Goal: Navigation & Orientation: Find specific page/section

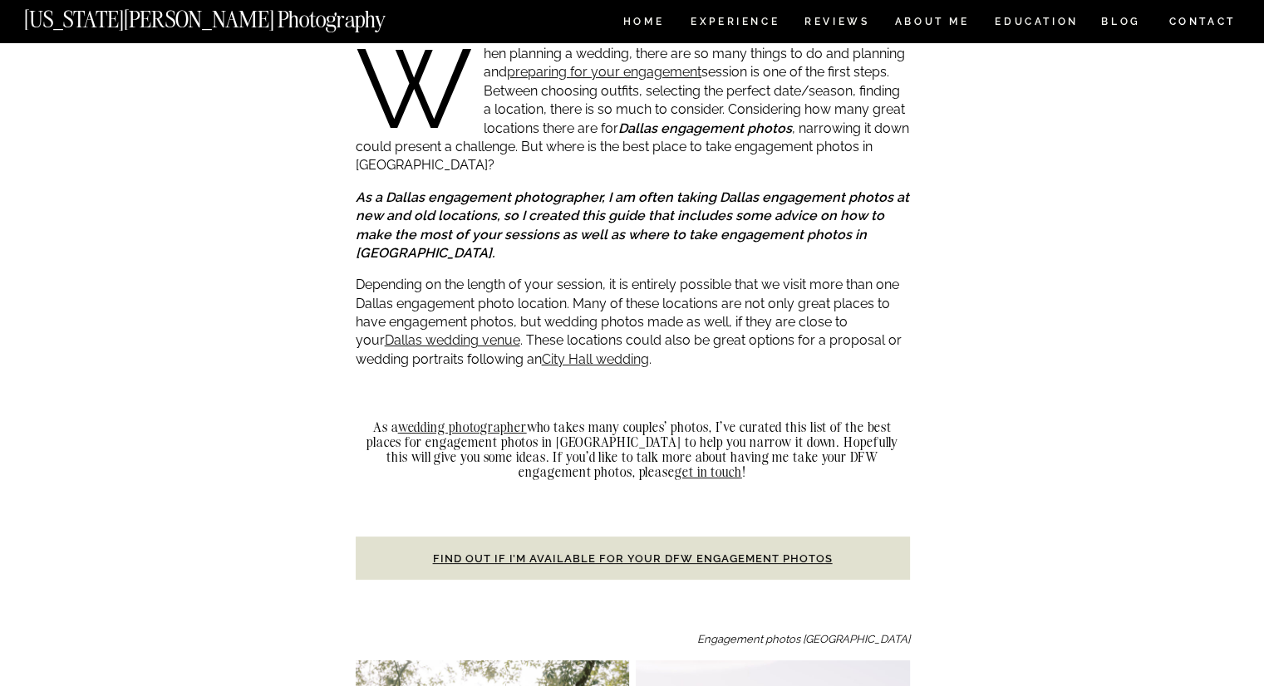
scroll to position [369, 0]
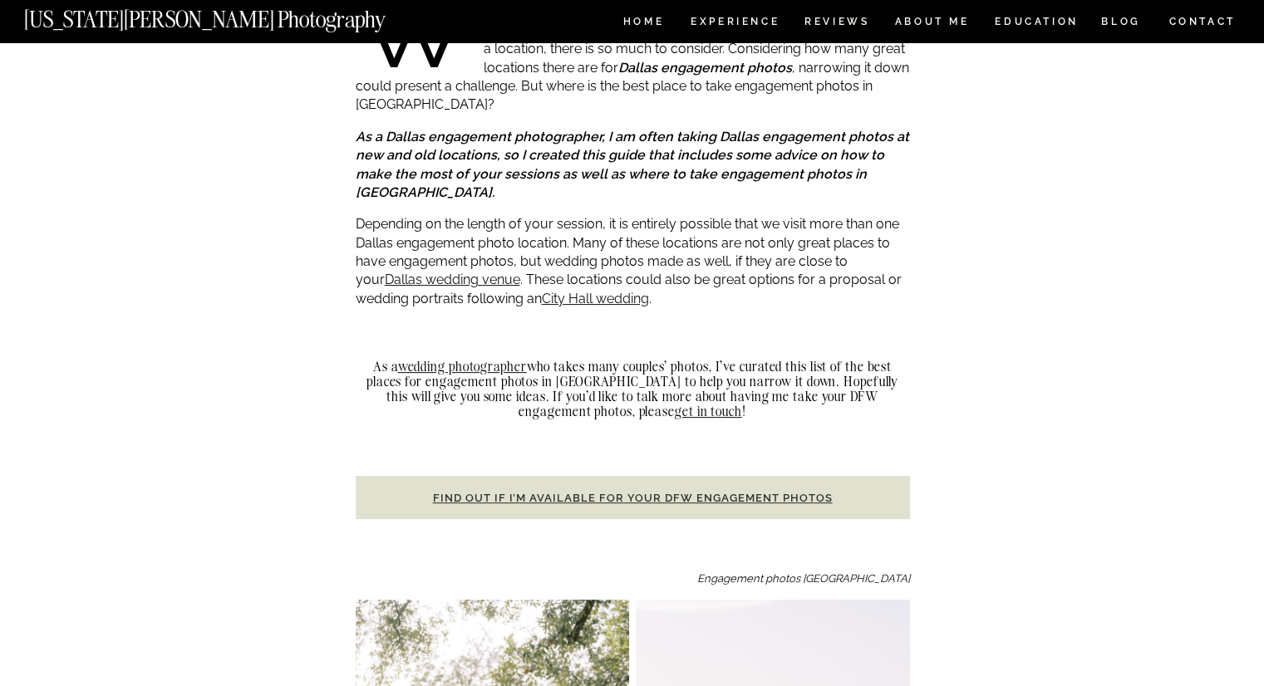
click at [732, 492] on strong "Find out if I’m available for your DFW engagement photos" at bounding box center [633, 498] width 400 height 12
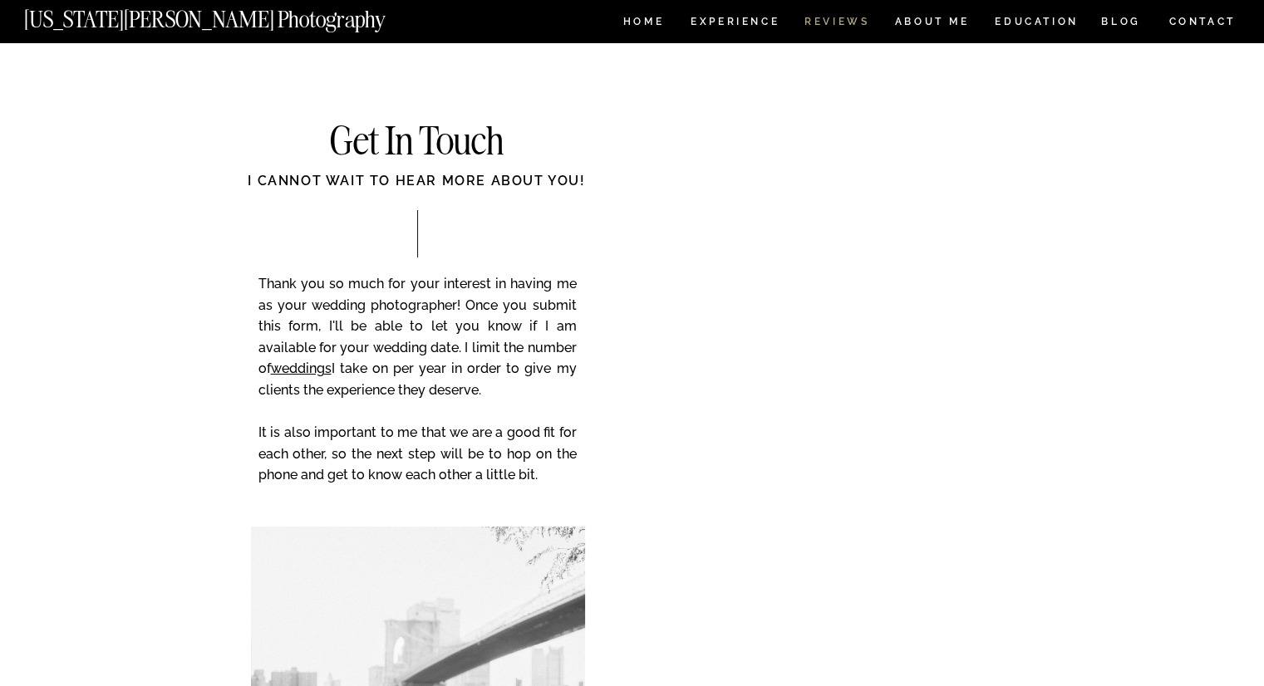
click at [834, 17] on nav "REVIEWS" at bounding box center [835, 24] width 62 height 14
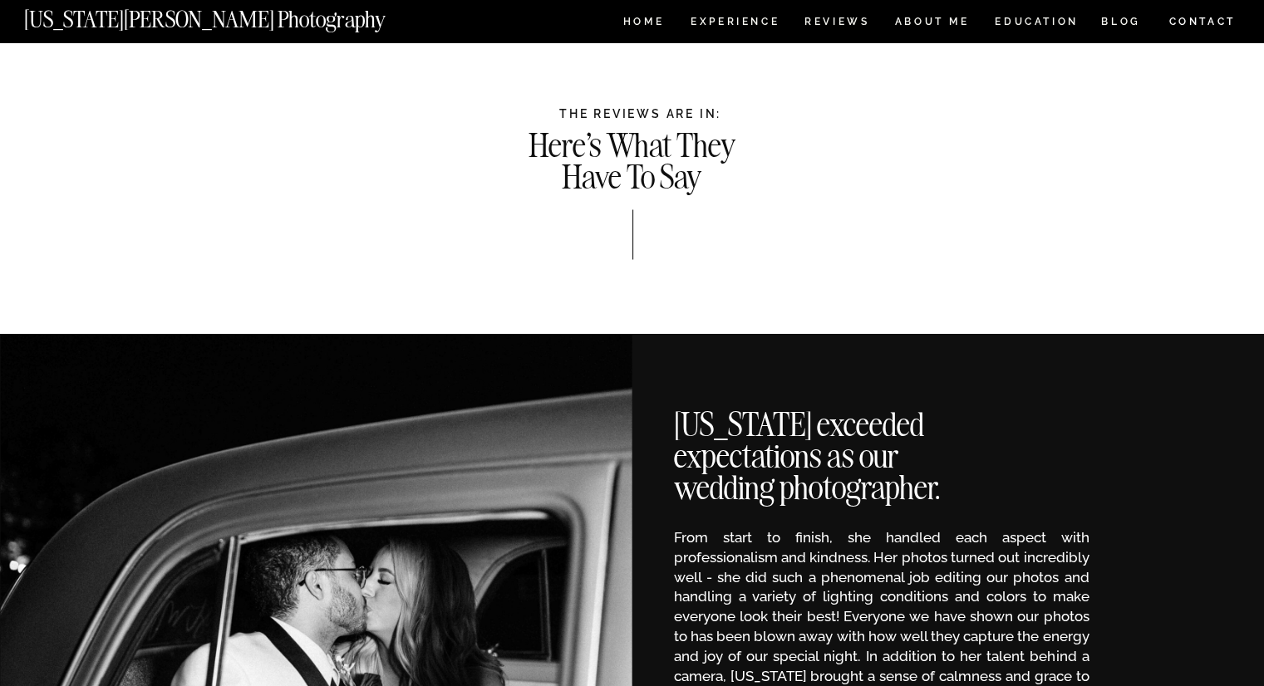
click at [1190, 24] on nav "CONTACT" at bounding box center [1202, 21] width 69 height 18
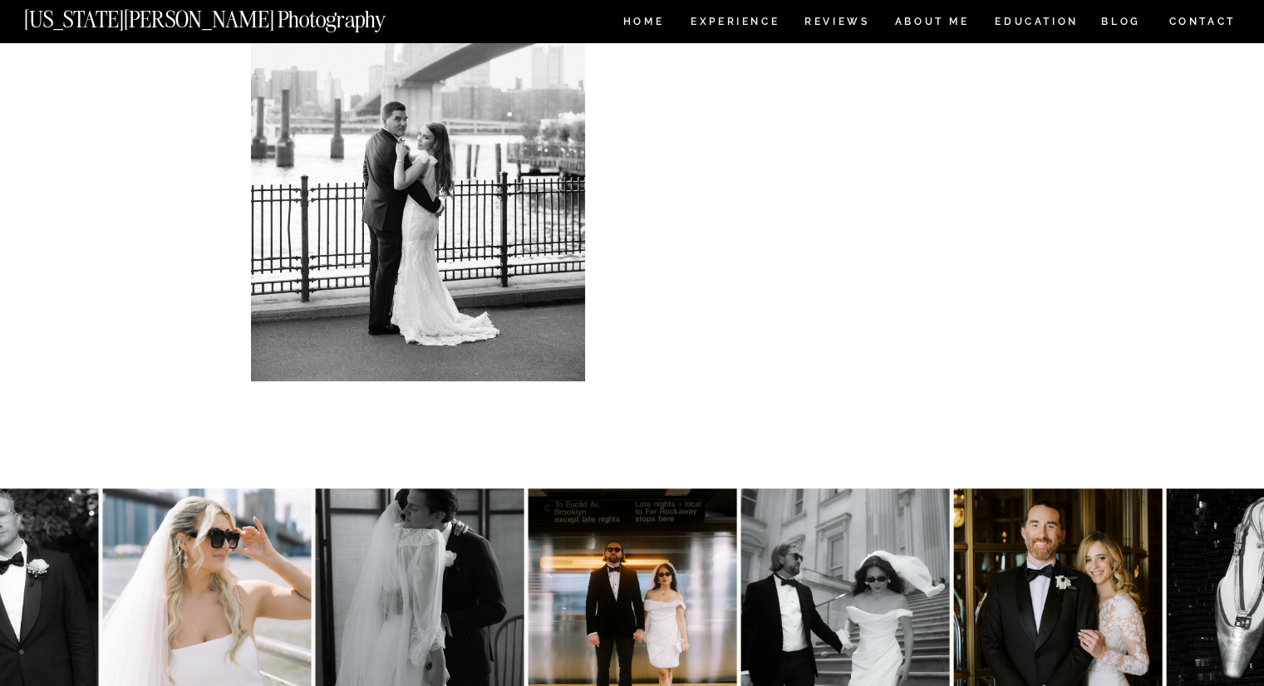
scroll to position [668, 0]
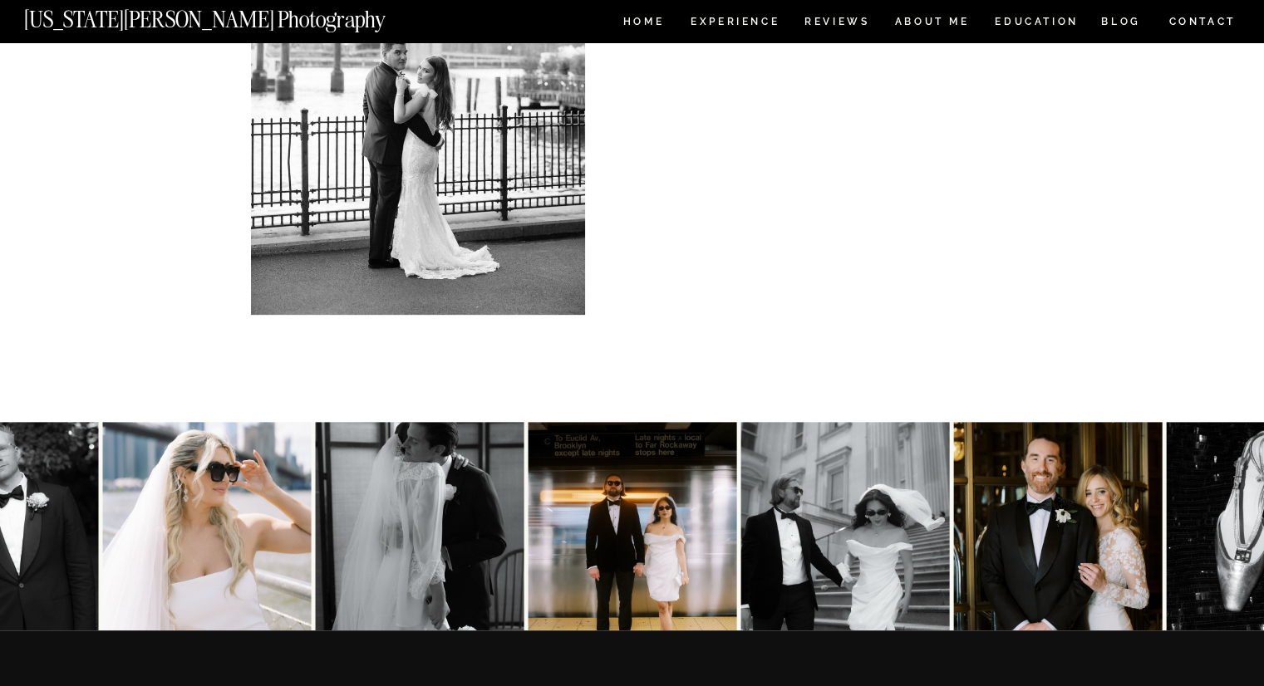
click at [1234, 530] on img at bounding box center [1270, 526] width 209 height 209
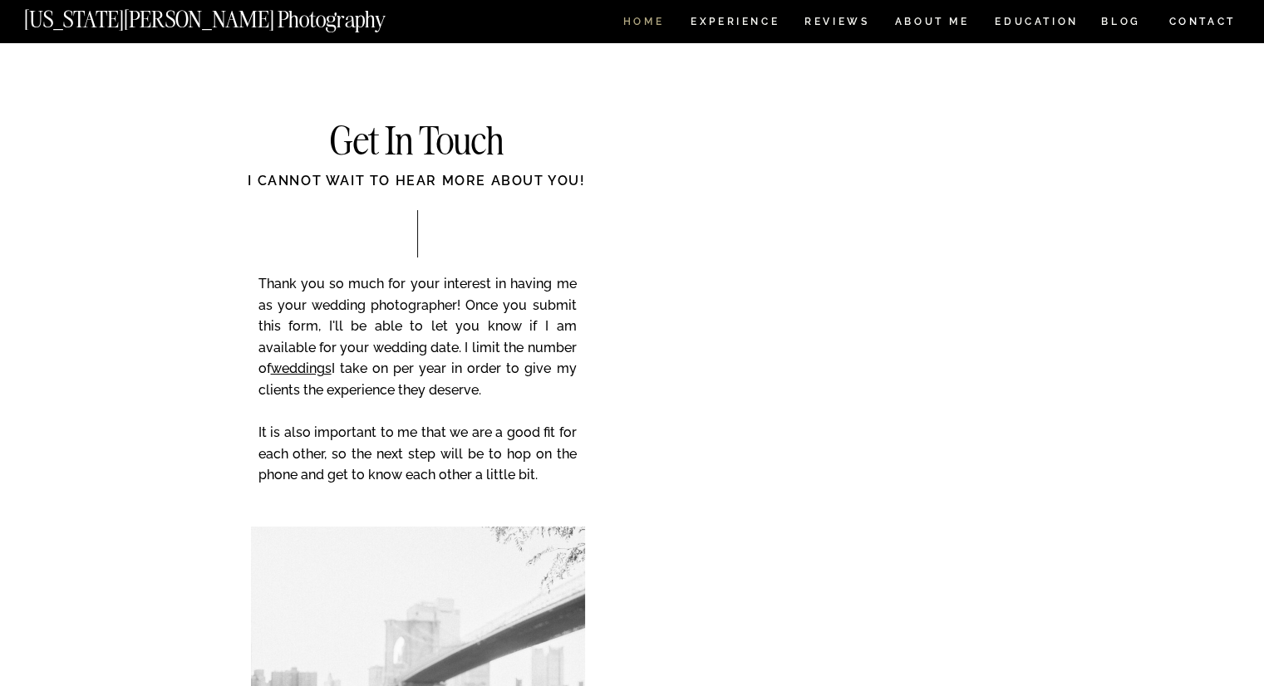
click at [642, 17] on nav "HOME" at bounding box center [643, 24] width 47 height 14
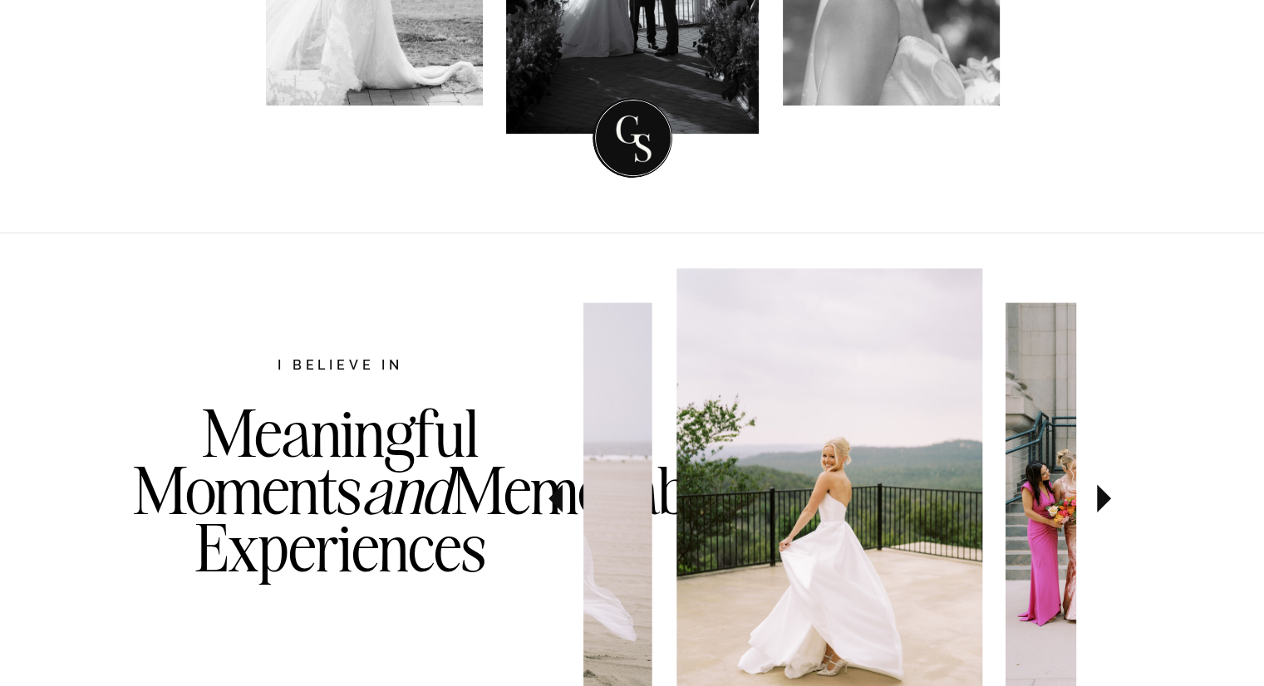
scroll to position [871, 0]
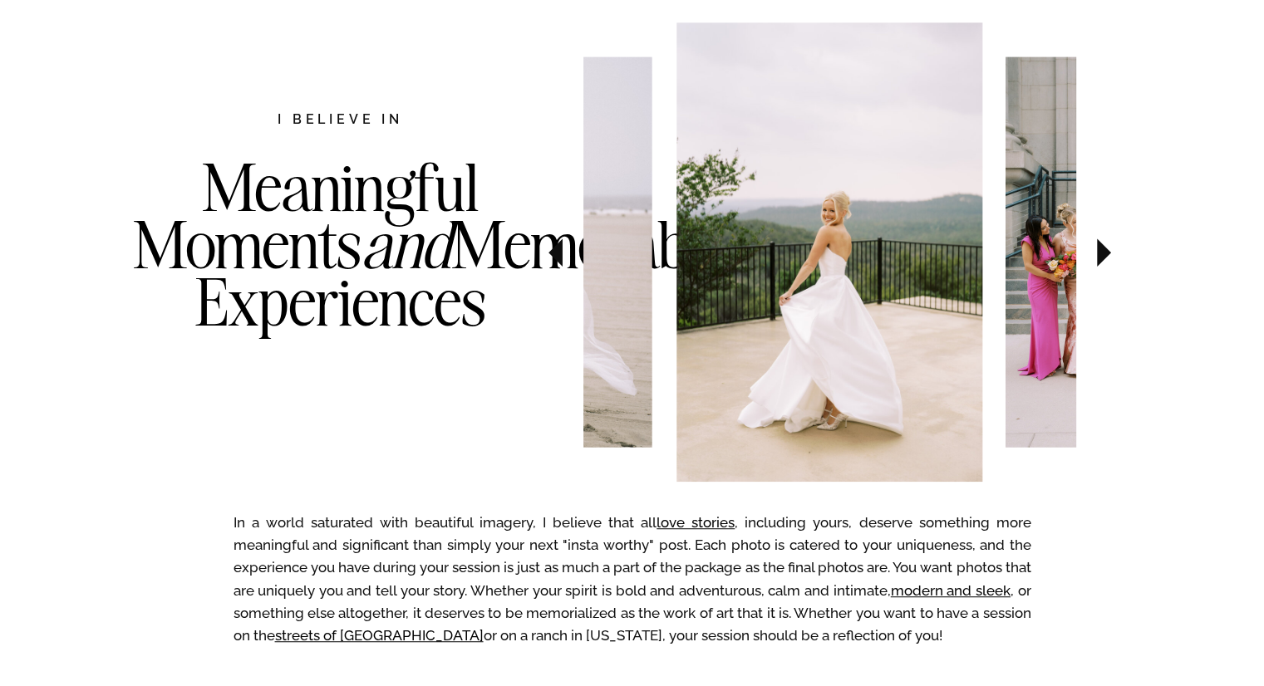
click at [1113, 255] on icon at bounding box center [1104, 253] width 56 height 58
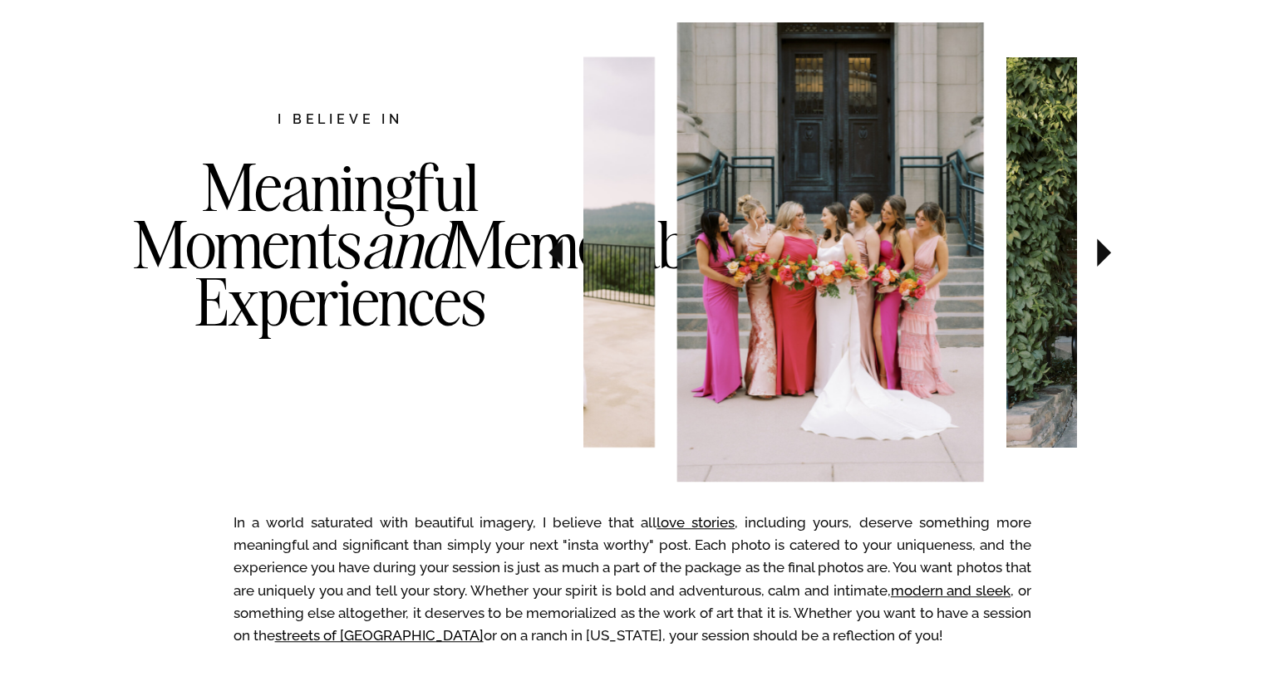
click at [1113, 255] on icon at bounding box center [1104, 253] width 56 height 58
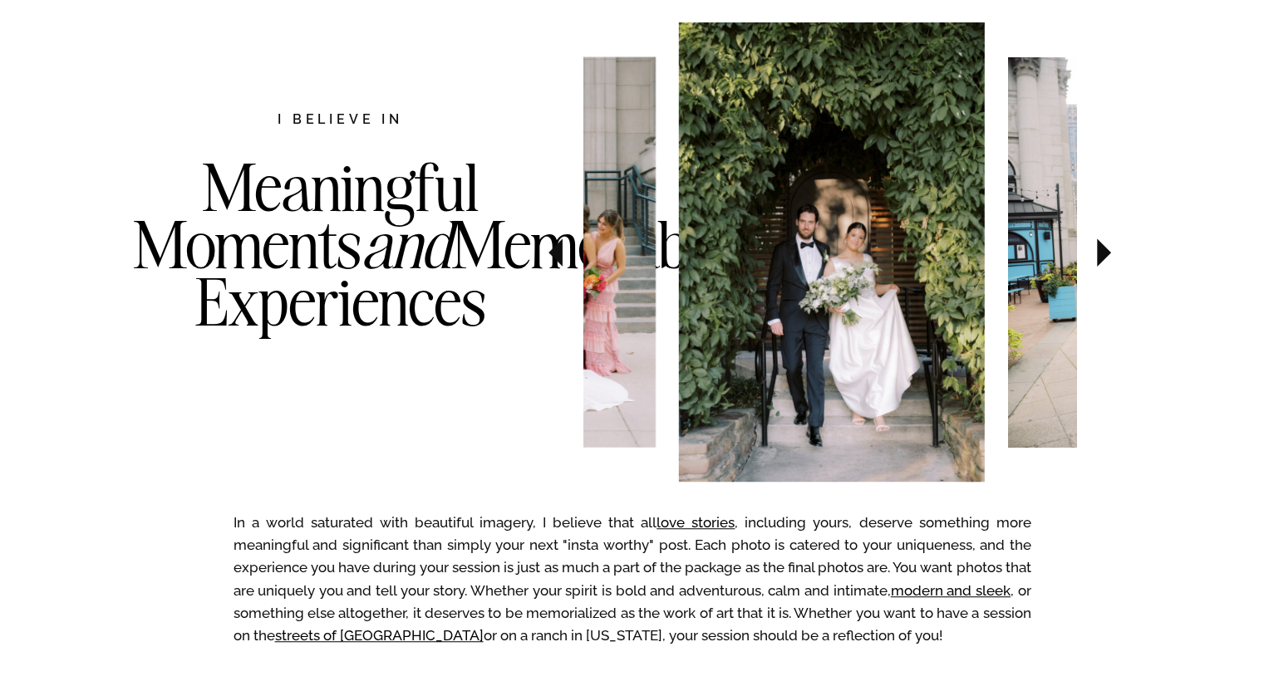
click at [1113, 255] on icon at bounding box center [1104, 253] width 56 height 58
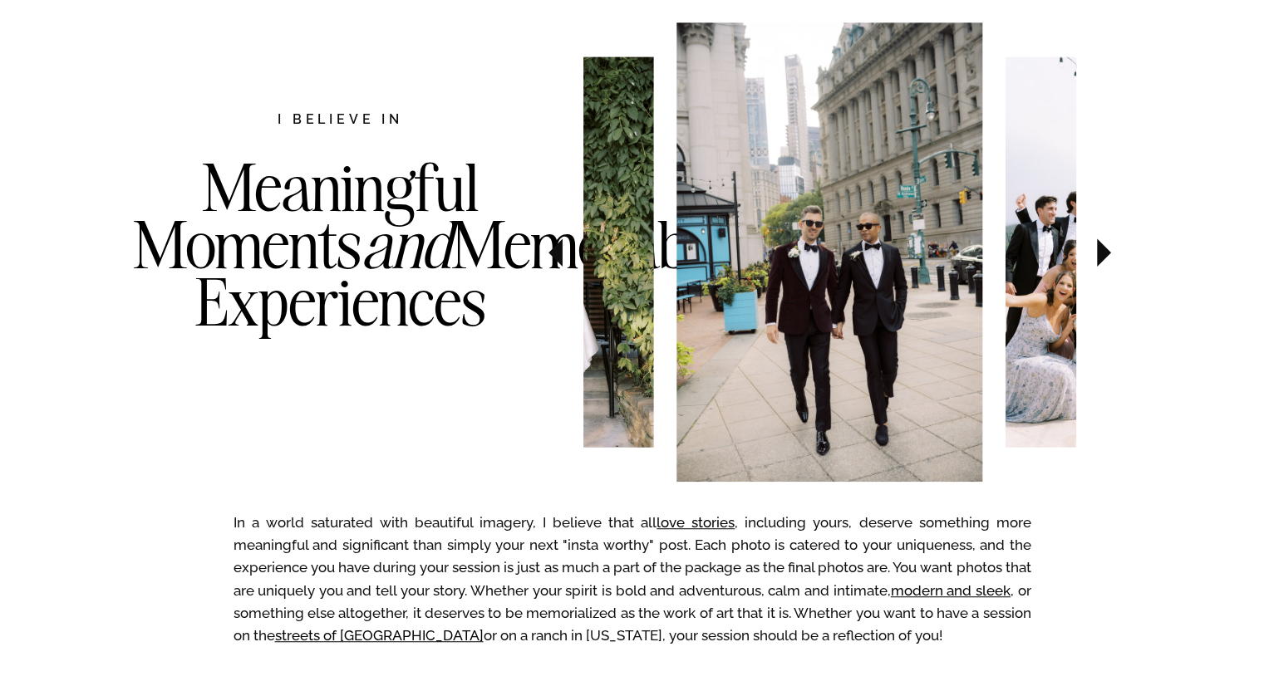
click at [1113, 255] on icon at bounding box center [1104, 253] width 56 height 58
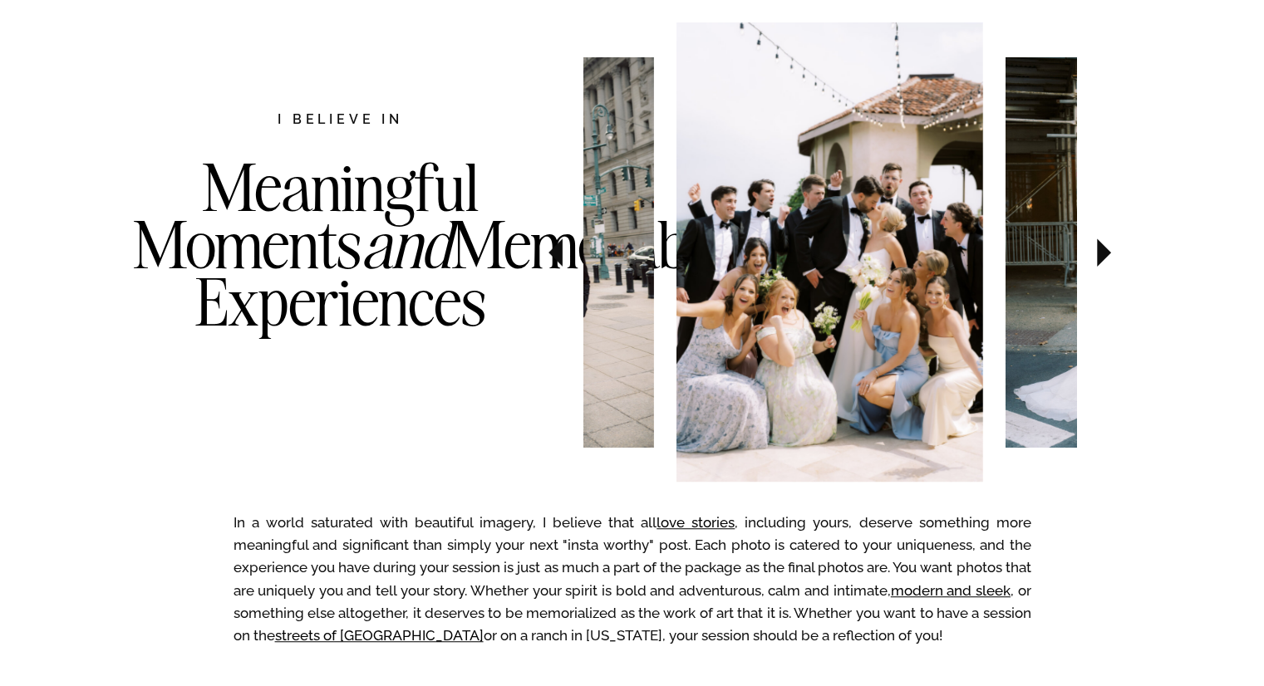
click at [1113, 255] on icon at bounding box center [1104, 253] width 56 height 58
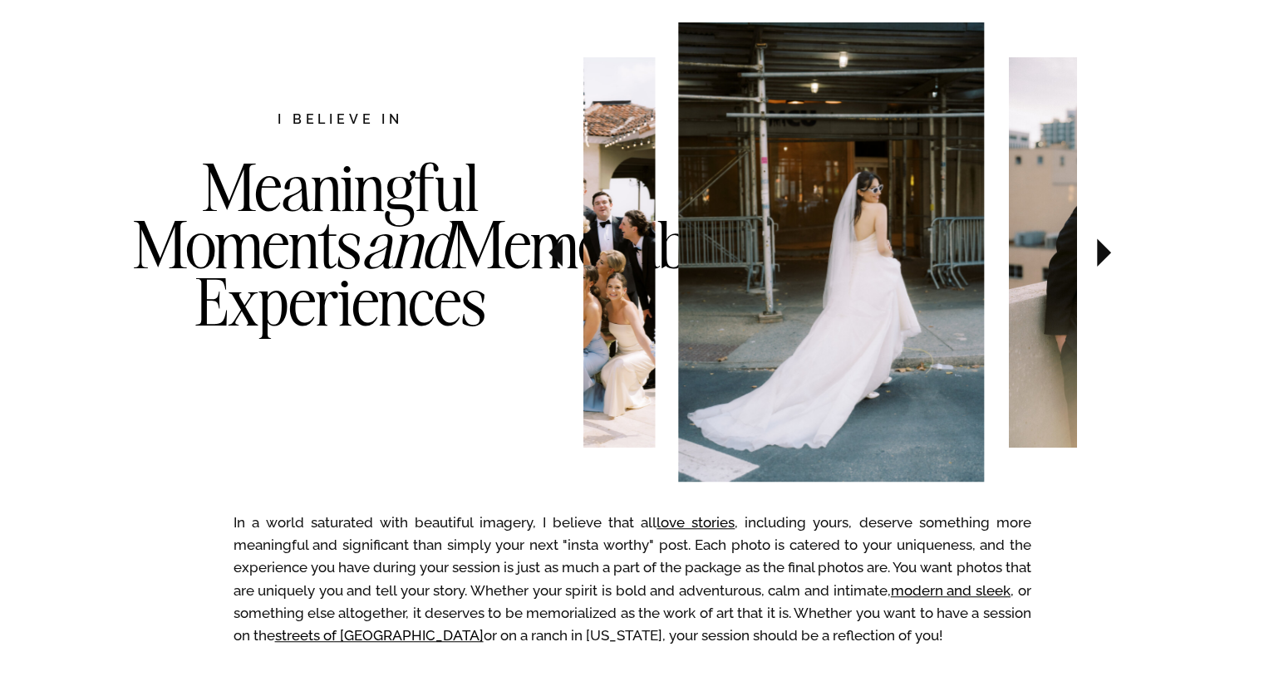
click at [1113, 255] on icon at bounding box center [1104, 253] width 56 height 58
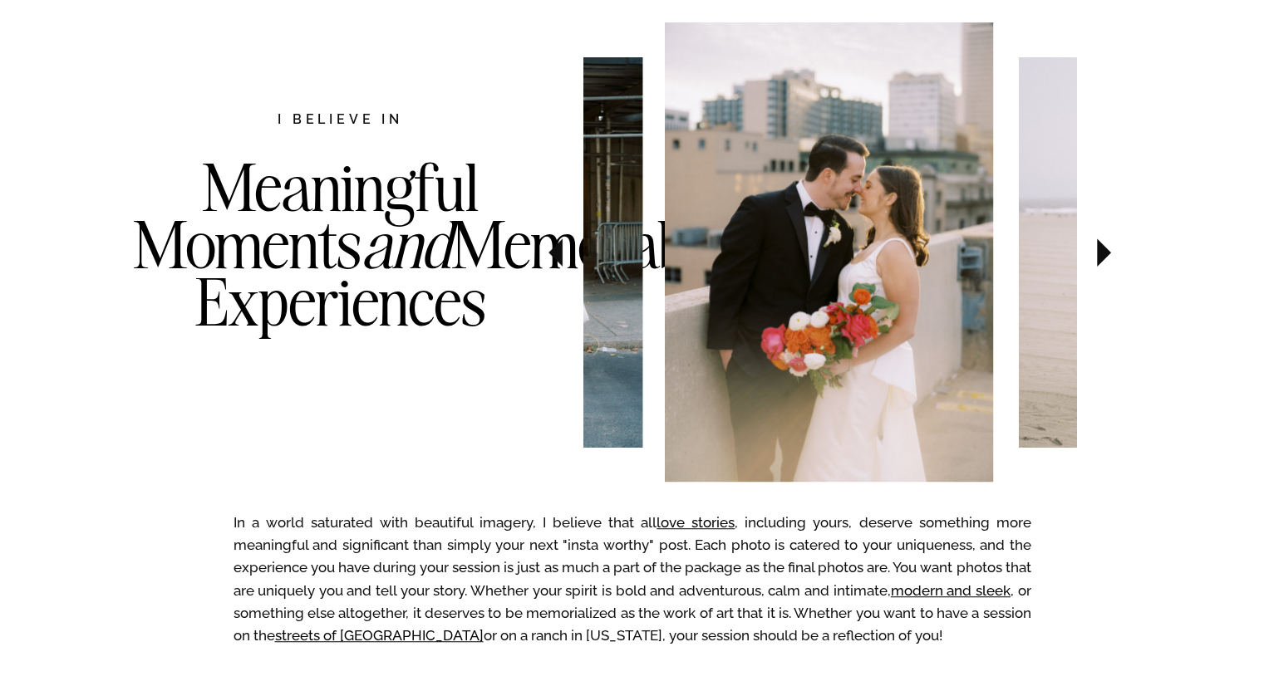
click at [1113, 255] on icon at bounding box center [1104, 253] width 56 height 58
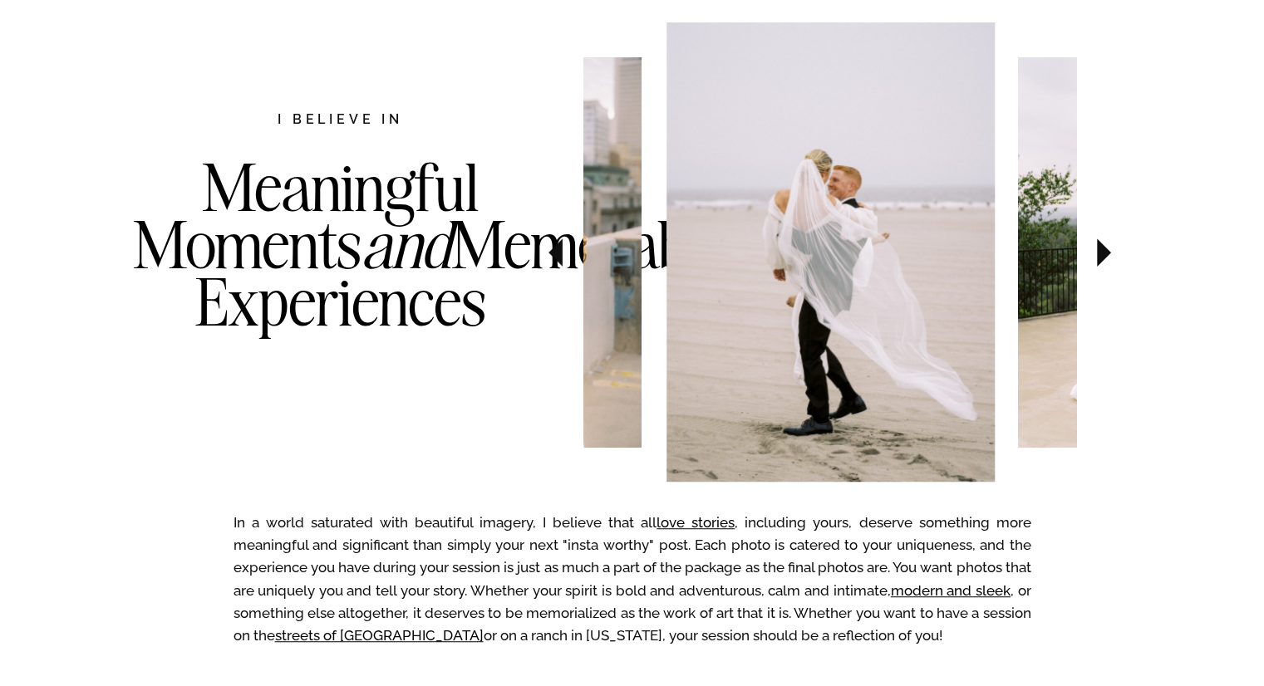
click at [1113, 255] on icon at bounding box center [1104, 253] width 56 height 58
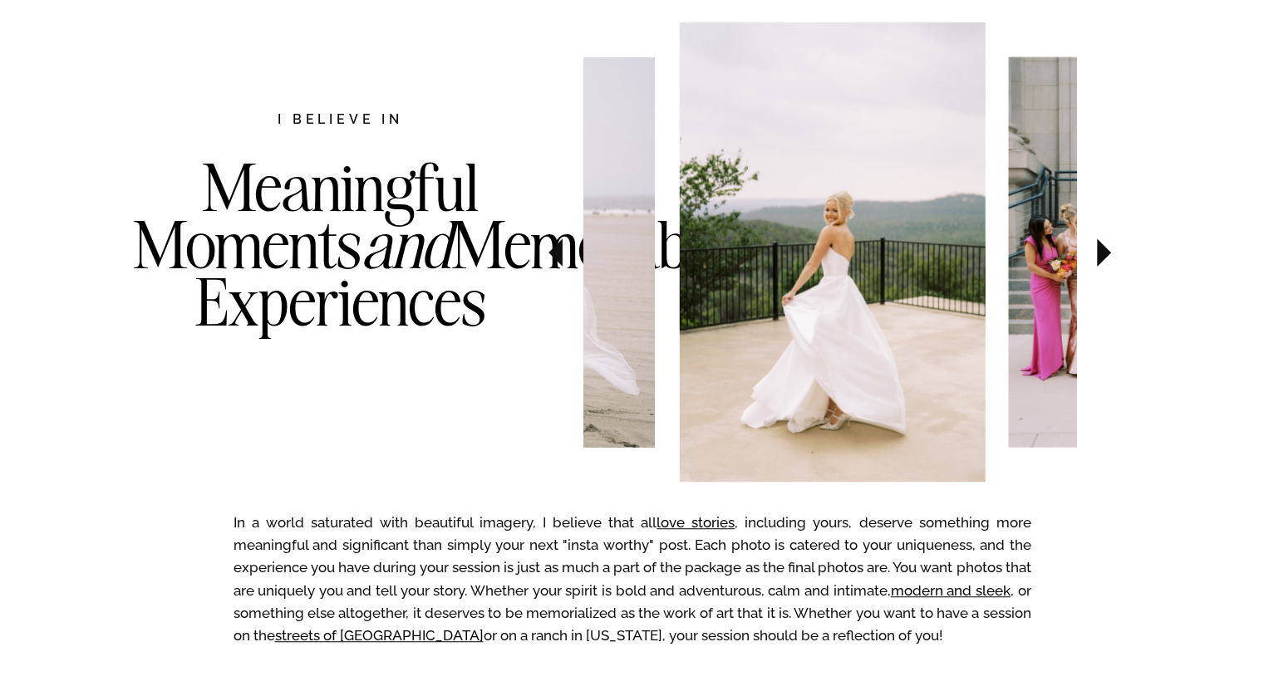
click at [1113, 255] on icon at bounding box center [1104, 253] width 56 height 58
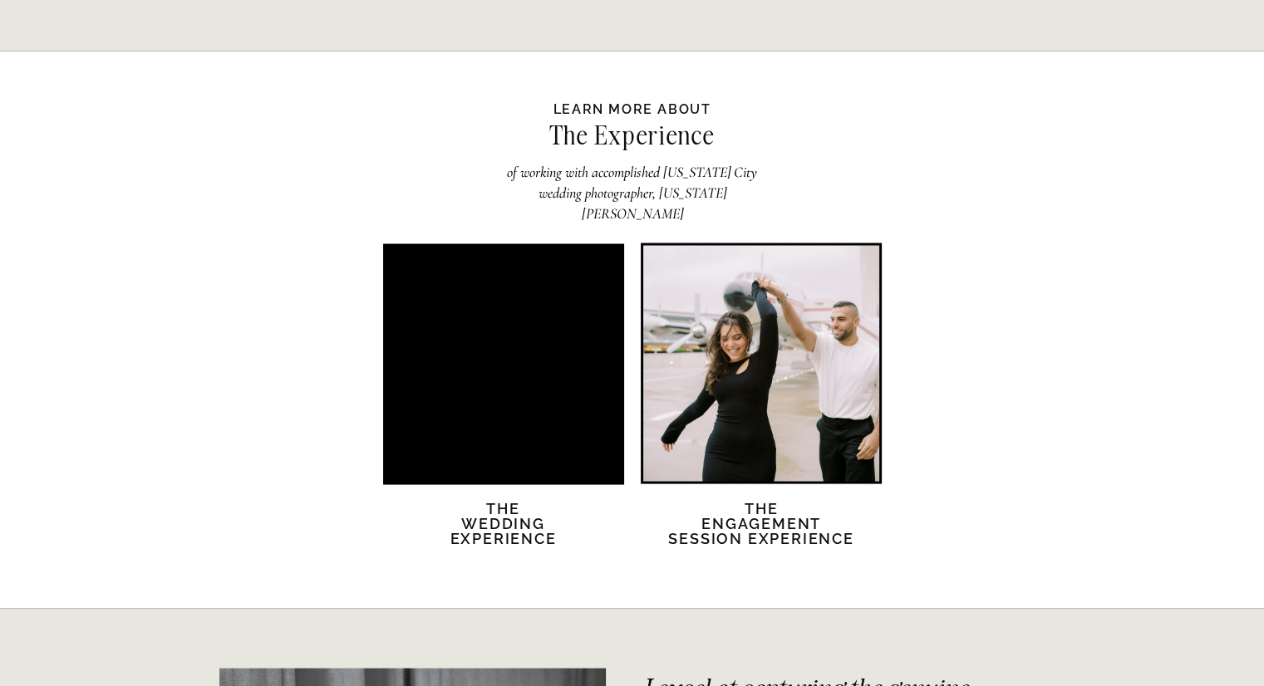
scroll to position [3118, 0]
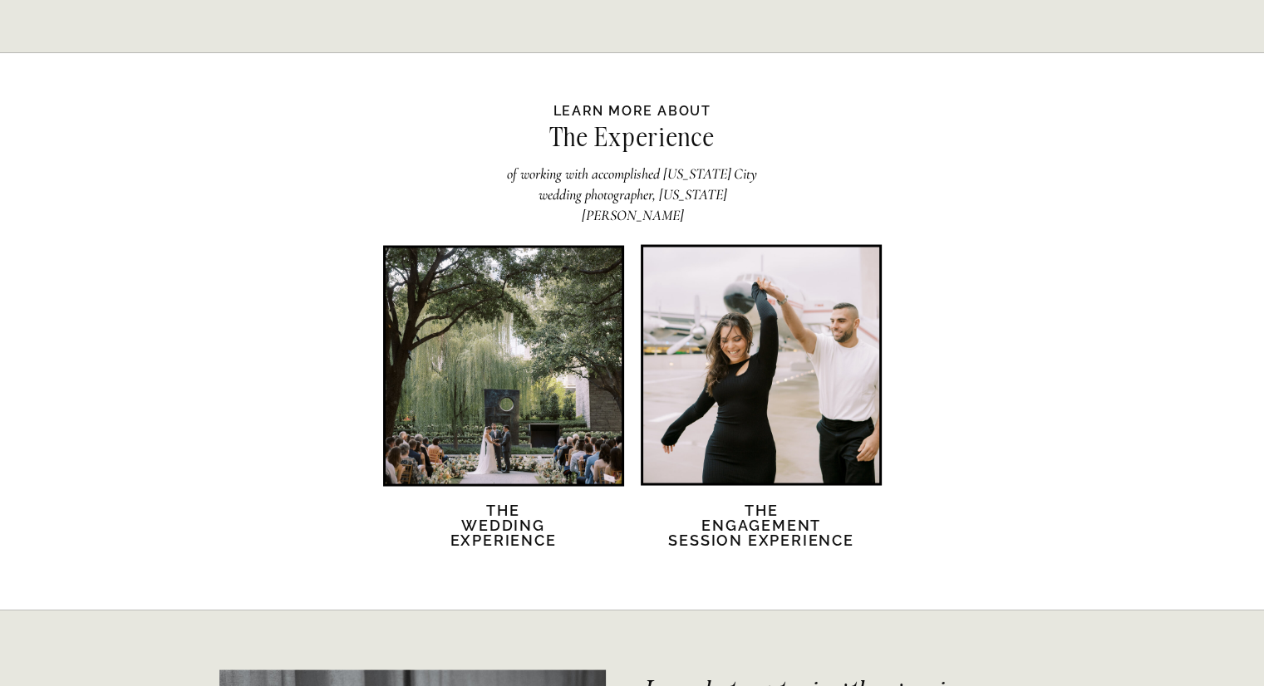
click at [735, 396] on div at bounding box center [761, 365] width 236 height 236
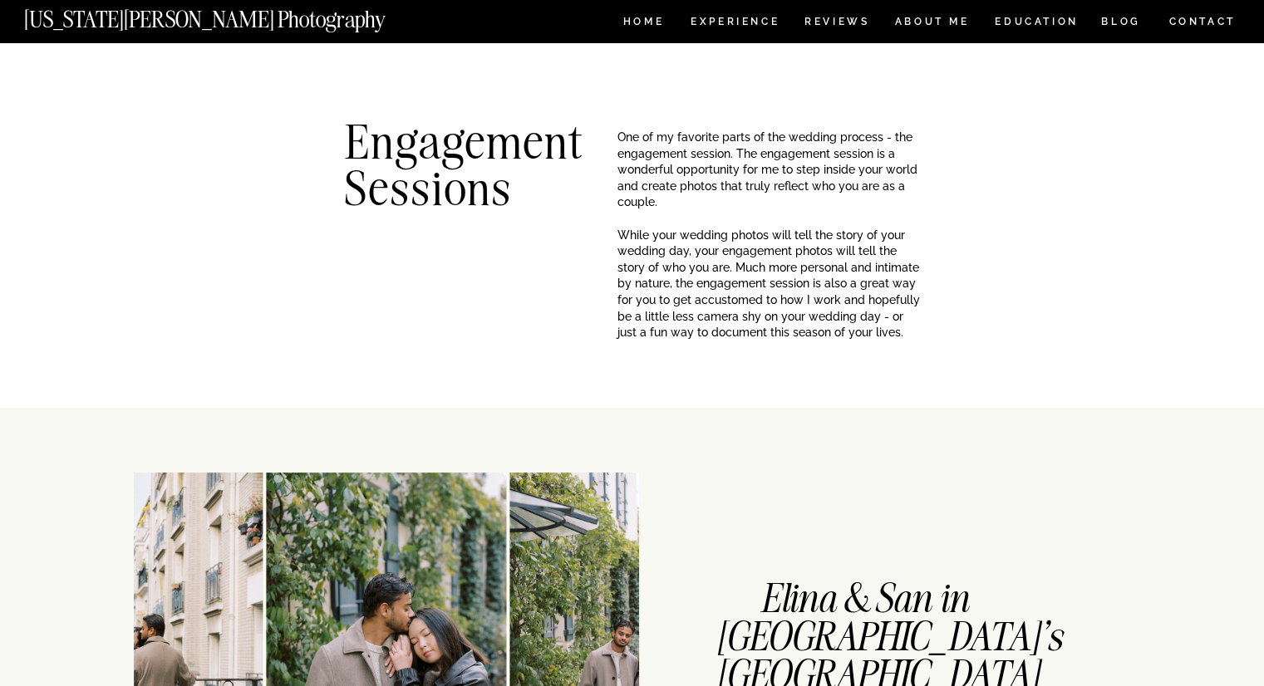
click at [1218, 25] on nav "CONTACT" at bounding box center [1202, 21] width 69 height 18
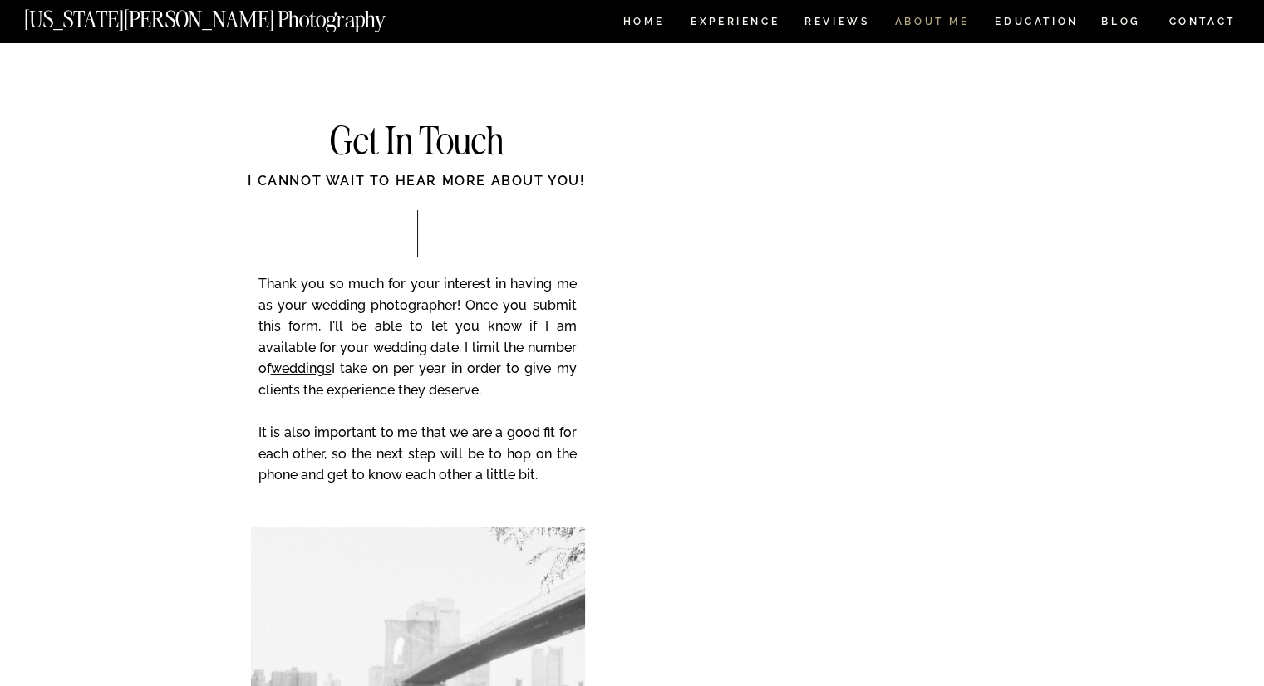
click at [937, 24] on nav "ABOUT ME" at bounding box center [932, 24] width 76 height 14
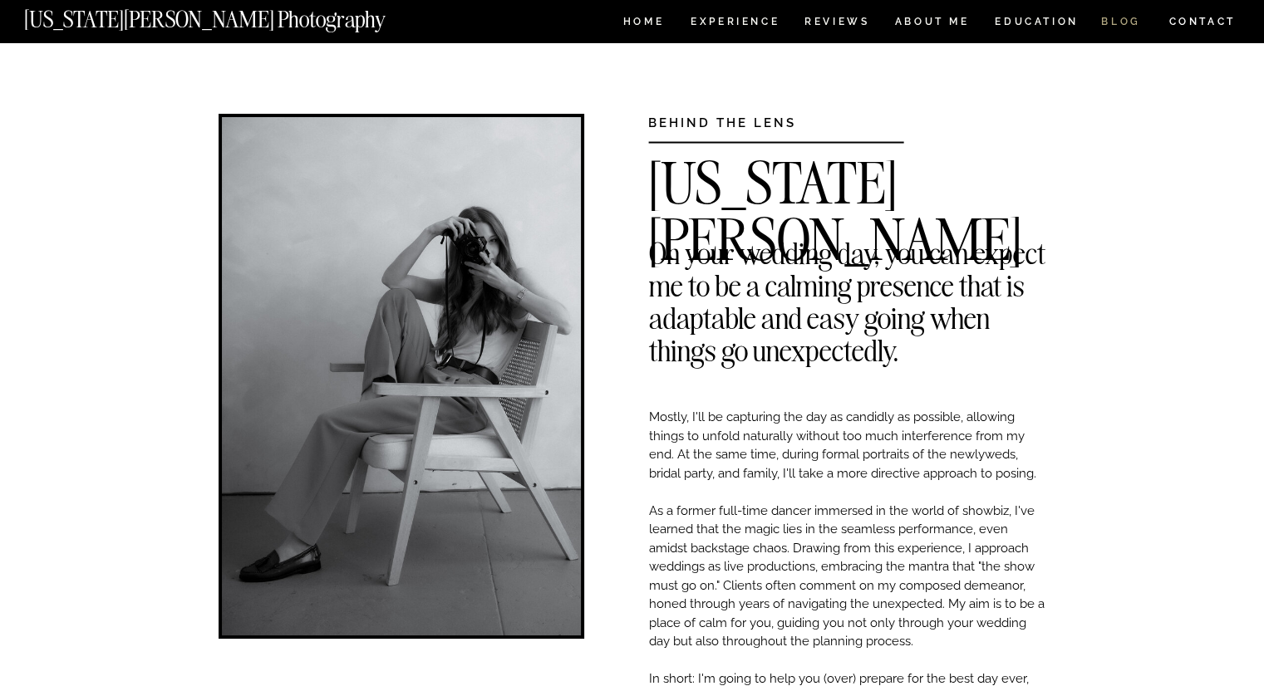
click at [1114, 24] on nav "BLOG" at bounding box center [1121, 24] width 40 height 14
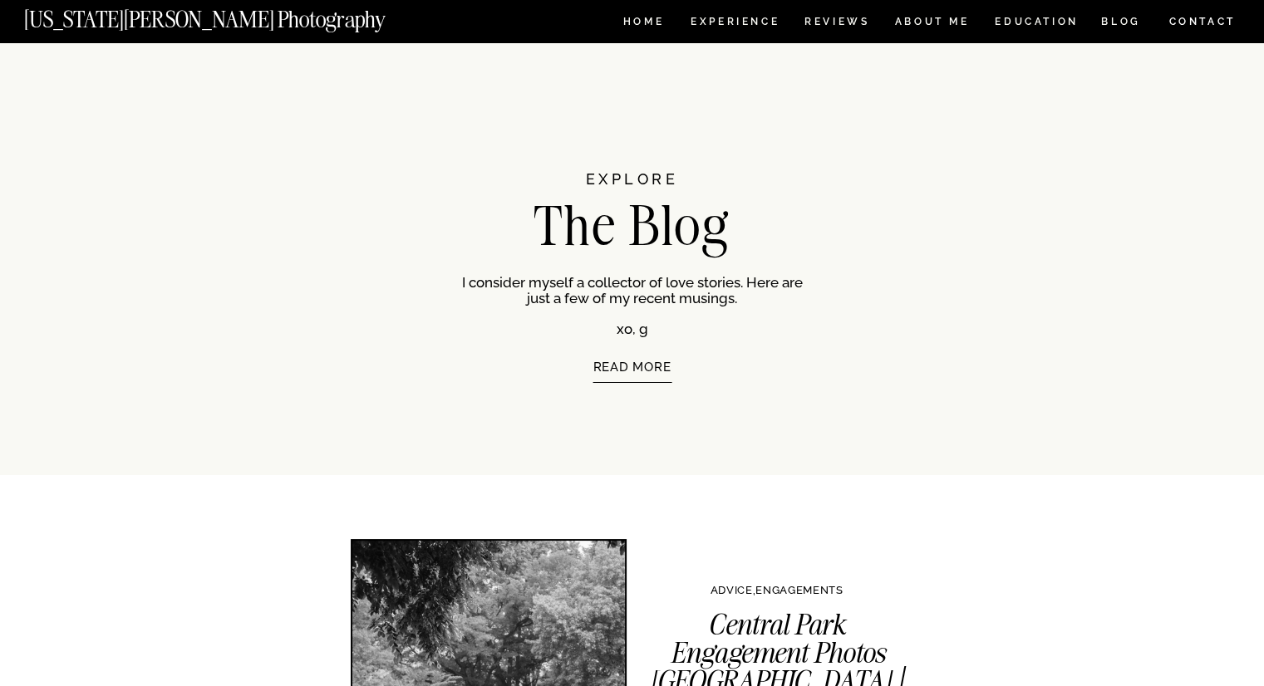
click at [1202, 32] on div at bounding box center [632, 21] width 1264 height 42
click at [1173, 16] on nav "CONTACT" at bounding box center [1202, 21] width 69 height 18
